Goal: Navigation & Orientation: Find specific page/section

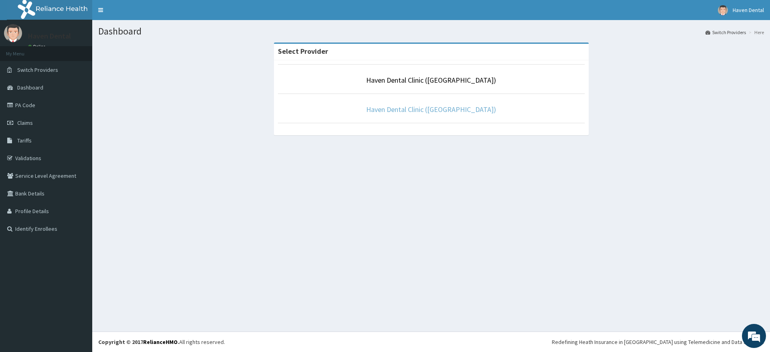
click at [436, 108] on link "Haven Dental Clinic (Alpha Beach)" at bounding box center [431, 109] width 130 height 9
click at [428, 108] on link "Haven Optical ([GEOGRAPHIC_DATA])" at bounding box center [431, 109] width 114 height 9
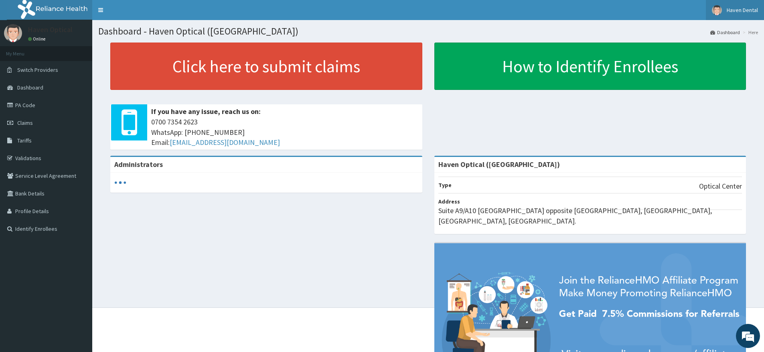
click at [731, 9] on span "Haven Dental" at bounding box center [742, 9] width 31 height 7
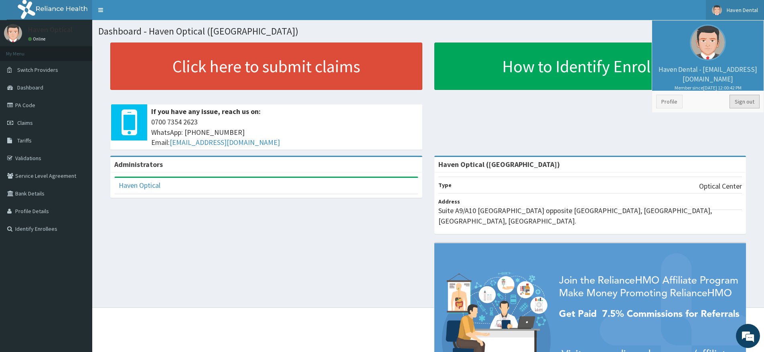
click at [751, 103] on link "Sign out" at bounding box center [745, 102] width 30 height 14
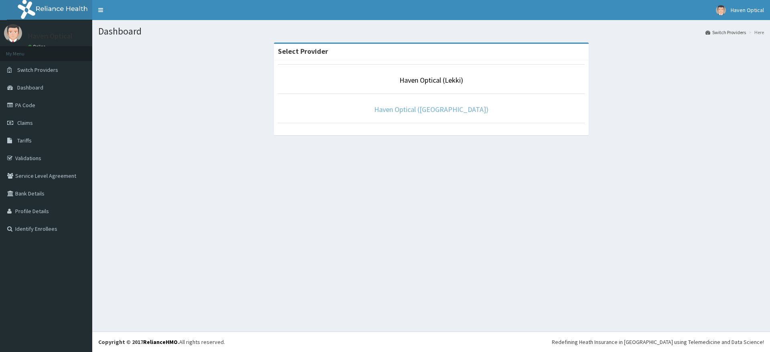
click at [429, 106] on link "Haven Optical ([GEOGRAPHIC_DATA])" at bounding box center [431, 109] width 114 height 9
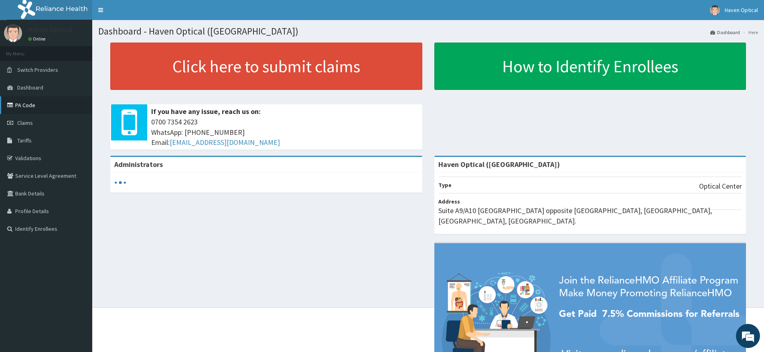
click at [40, 104] on link "PA Code" at bounding box center [46, 105] width 92 height 18
